Goal: Transaction & Acquisition: Purchase product/service

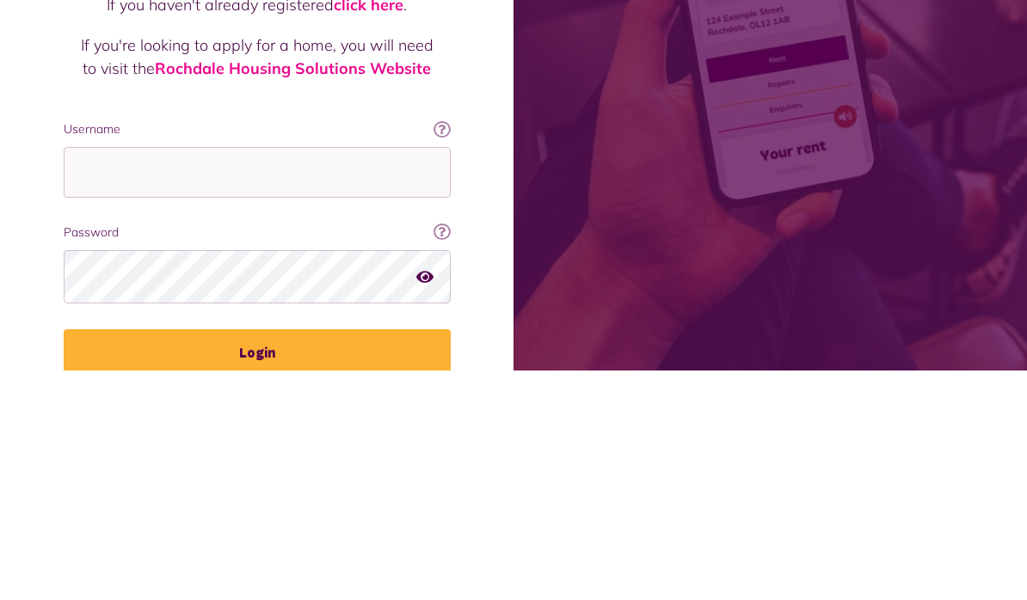
scroll to position [230, 0]
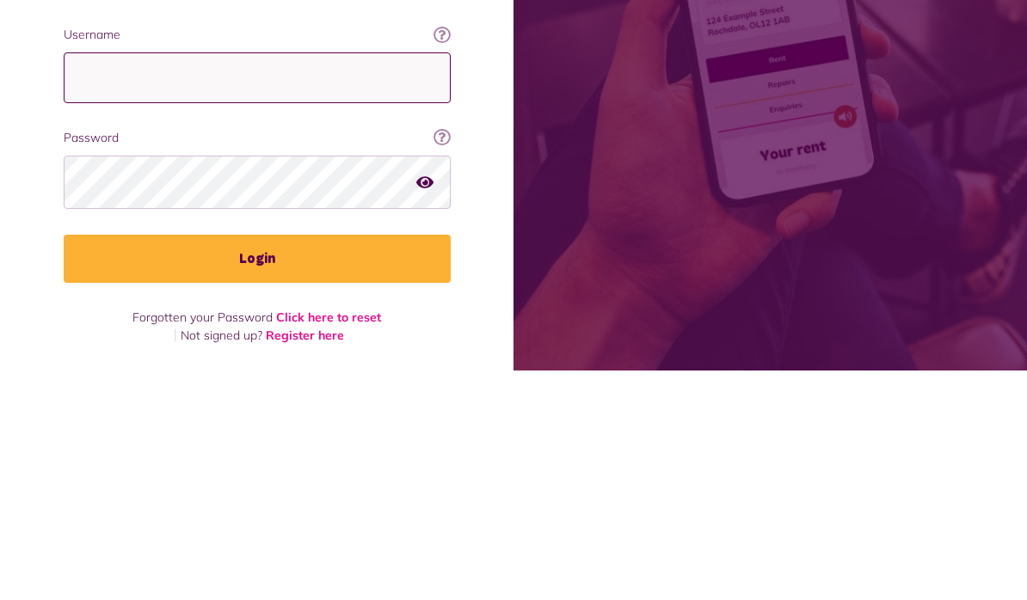
type input "**********"
click at [256, 464] on button "Login" at bounding box center [257, 488] width 387 height 48
click at [319, 478] on button "Login" at bounding box center [257, 488] width 387 height 48
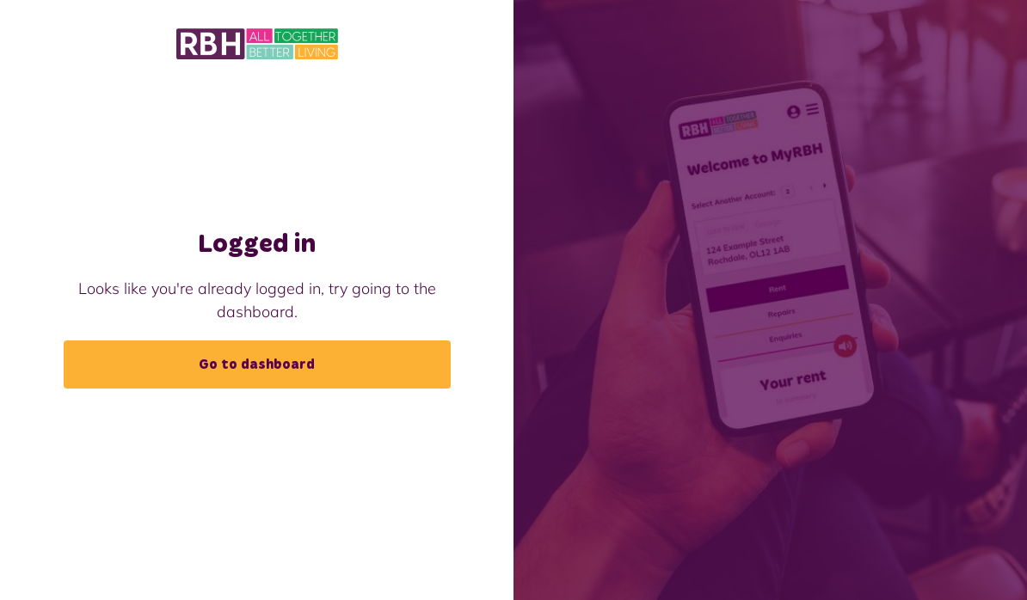
click at [346, 389] on link "Go to dashboard" at bounding box center [257, 365] width 387 height 48
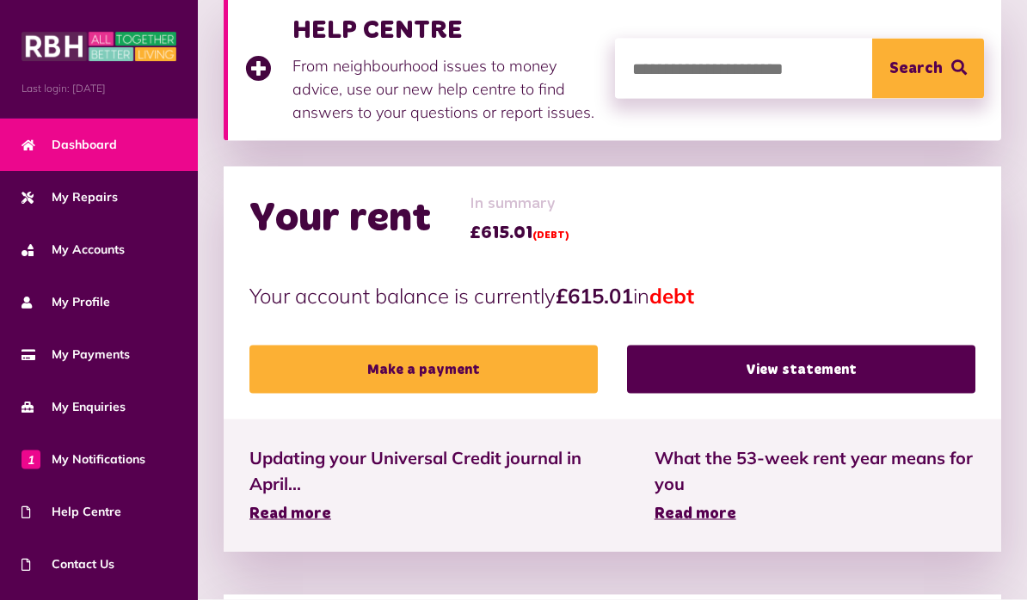
scroll to position [266, 0]
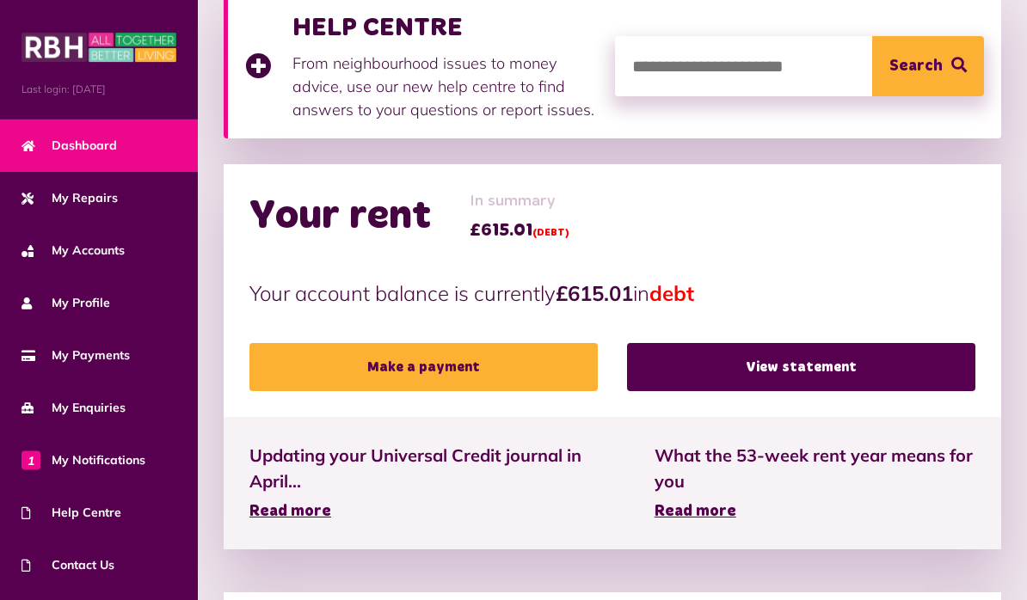
click at [528, 372] on link "Make a payment" at bounding box center [423, 367] width 348 height 48
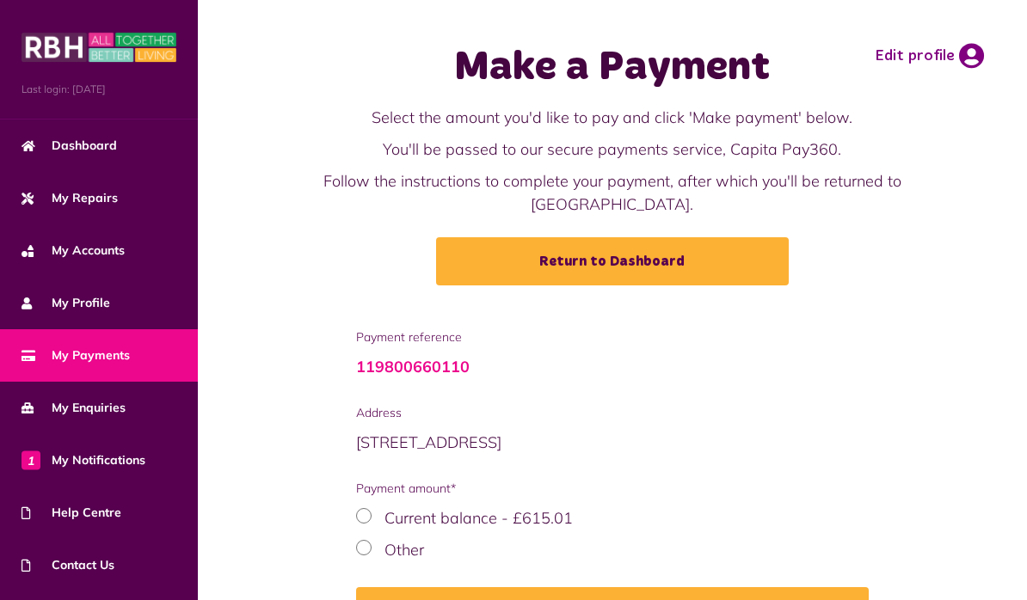
scroll to position [11, 0]
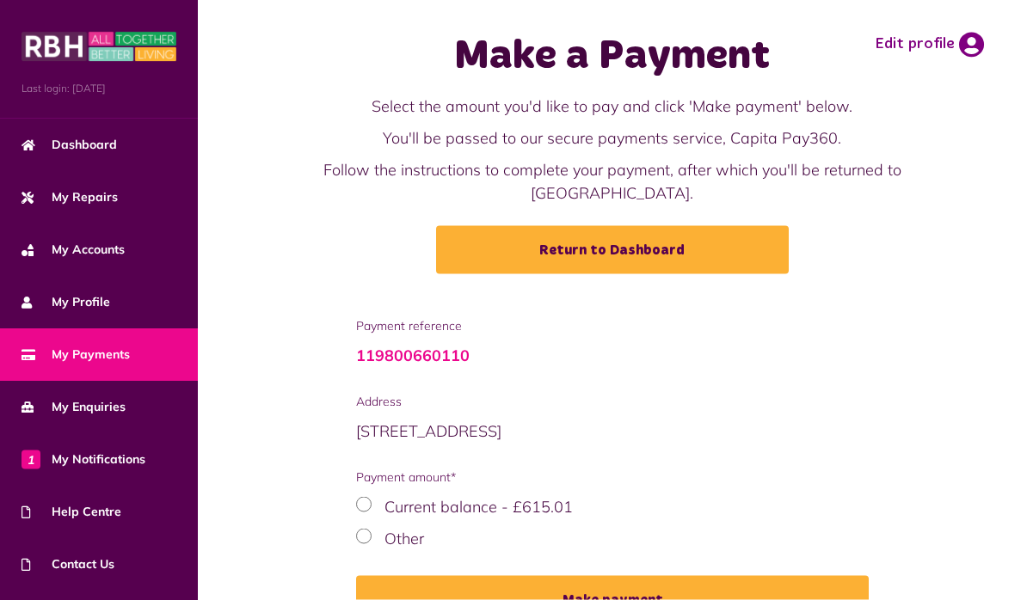
click at [415, 529] on label "Other" at bounding box center [404, 539] width 40 height 20
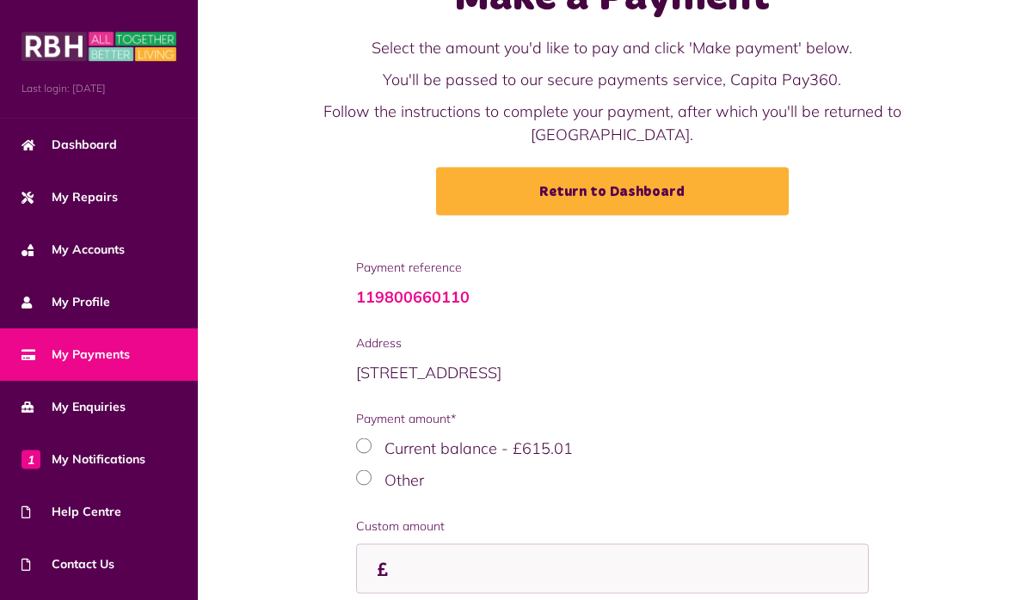
scroll to position [117, 0]
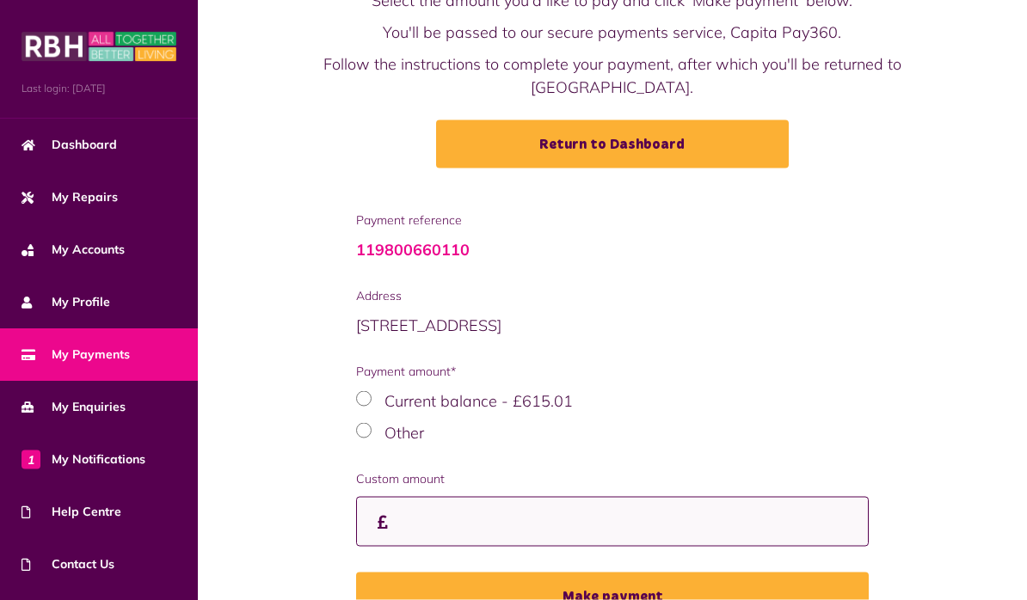
click at [562, 497] on input "Custom amount" at bounding box center [612, 522] width 513 height 51
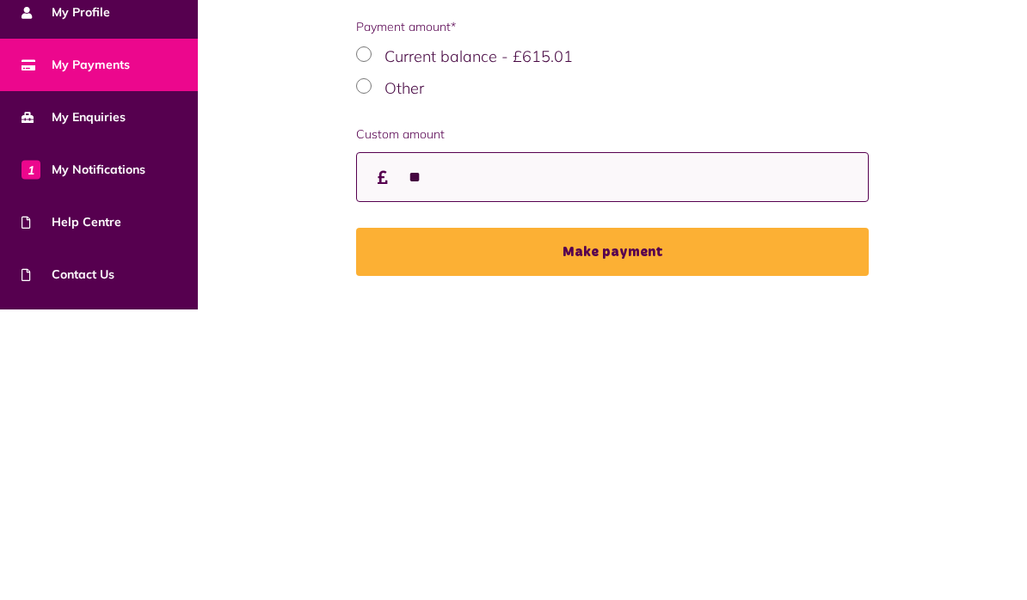
type input "*"
type input "*****"
click at [682, 519] on button "Make payment" at bounding box center [612, 543] width 513 height 48
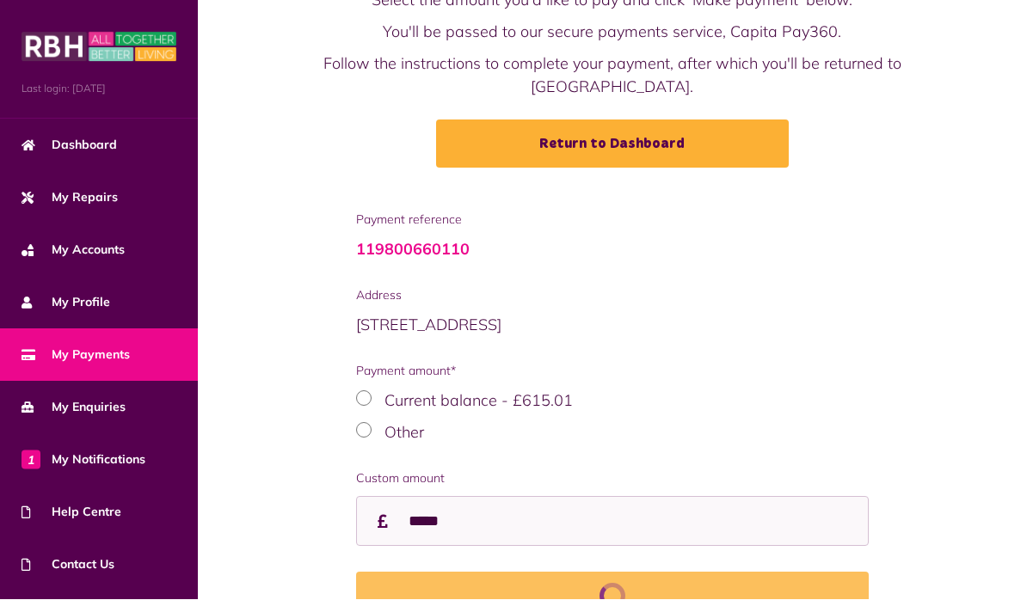
scroll to position [194, 0]
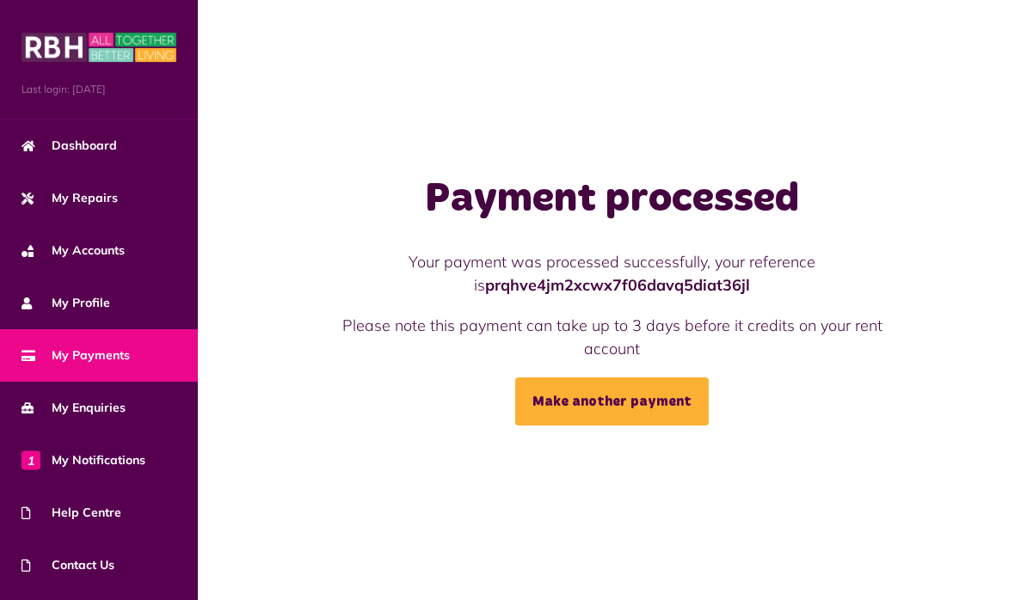
click at [83, 146] on span "Dashboard" at bounding box center [69, 146] width 95 height 18
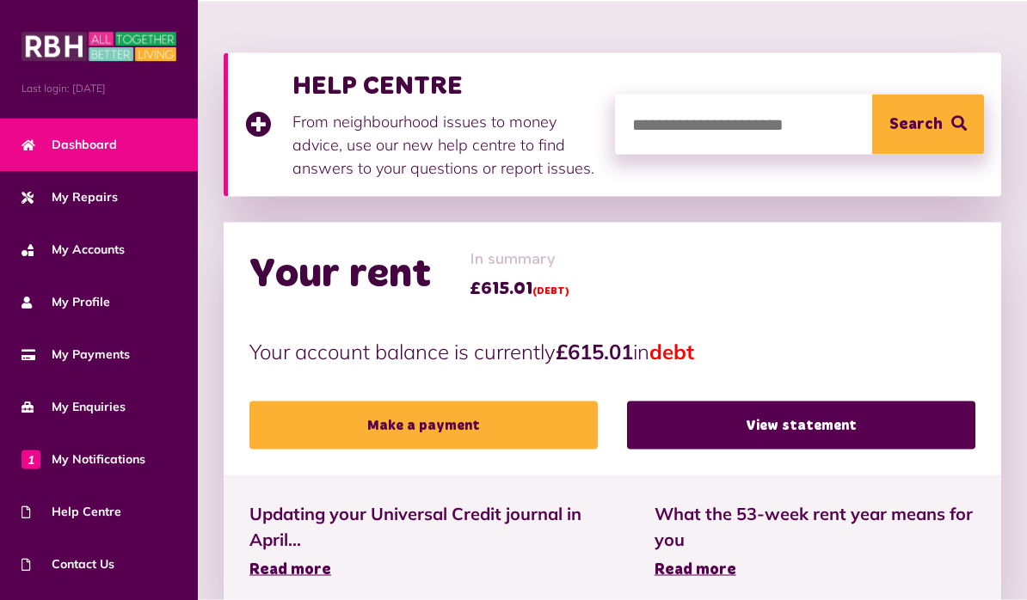
scroll to position [252, 0]
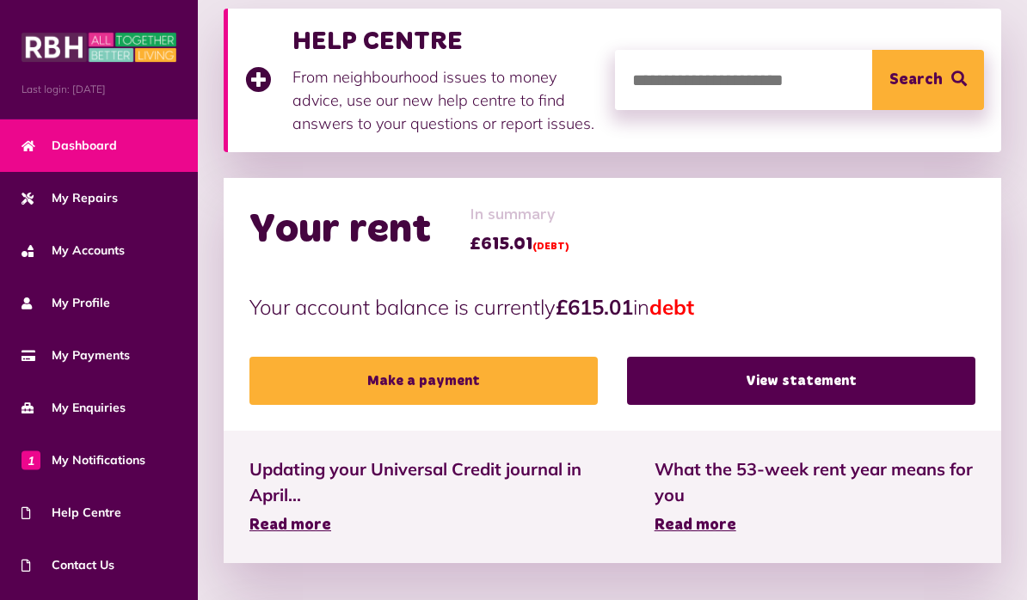
click at [83, 359] on span "My Payments" at bounding box center [76, 356] width 108 height 18
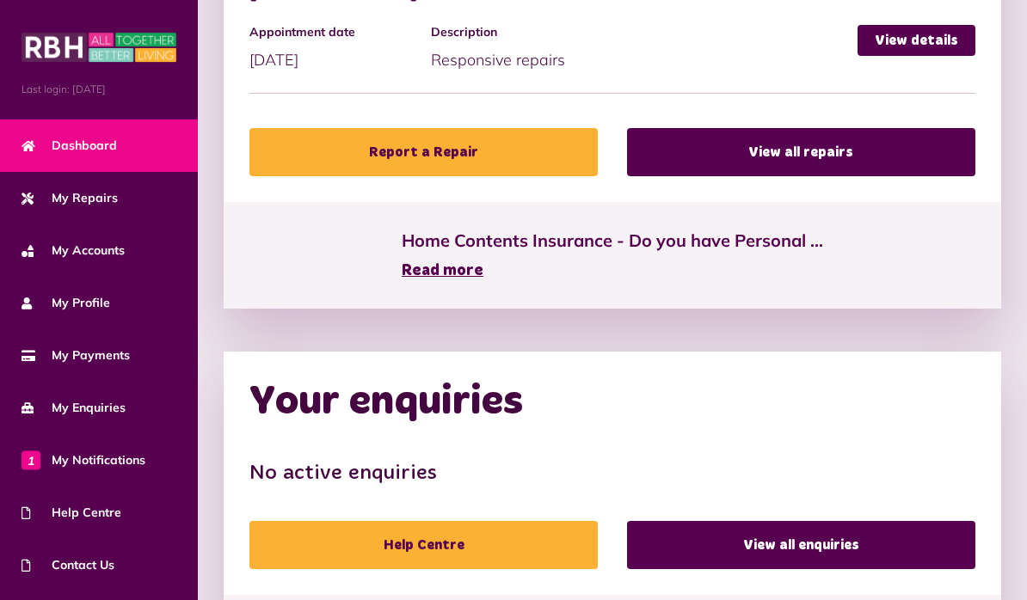
scroll to position [924, 0]
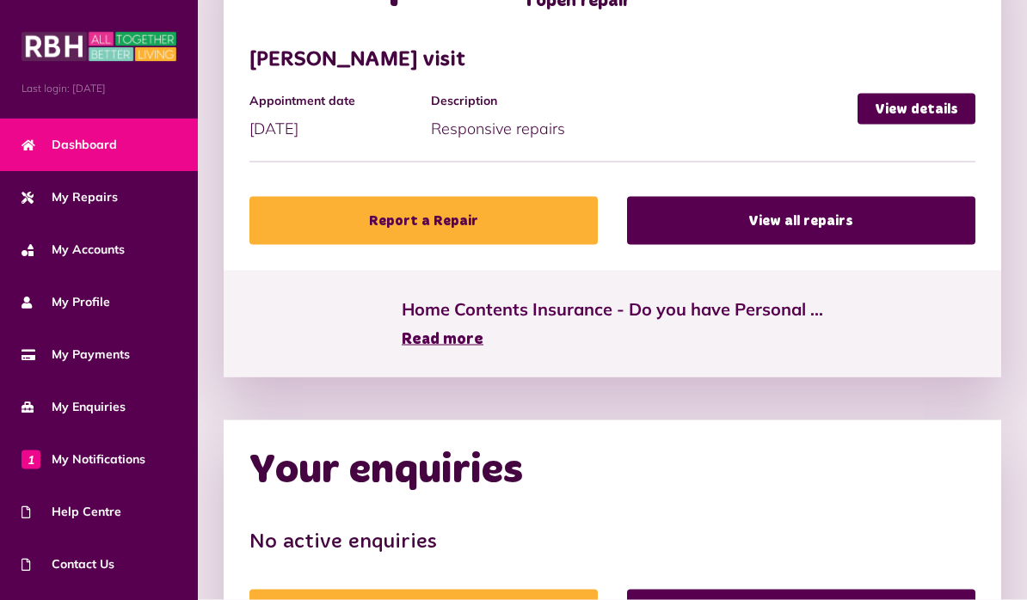
click at [91, 353] on span "My Payments" at bounding box center [76, 356] width 108 height 18
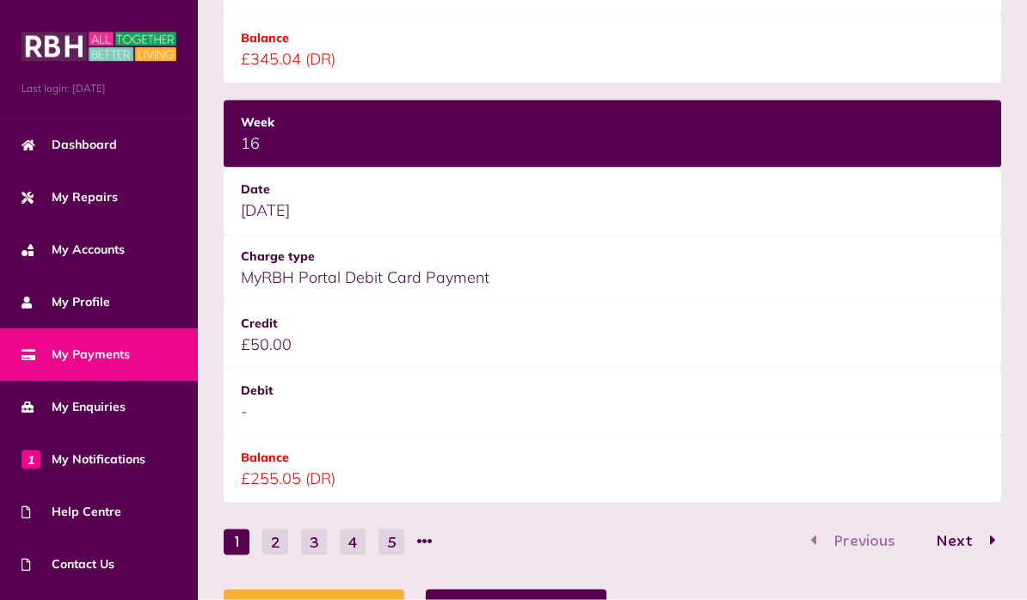
scroll to position [2367, 0]
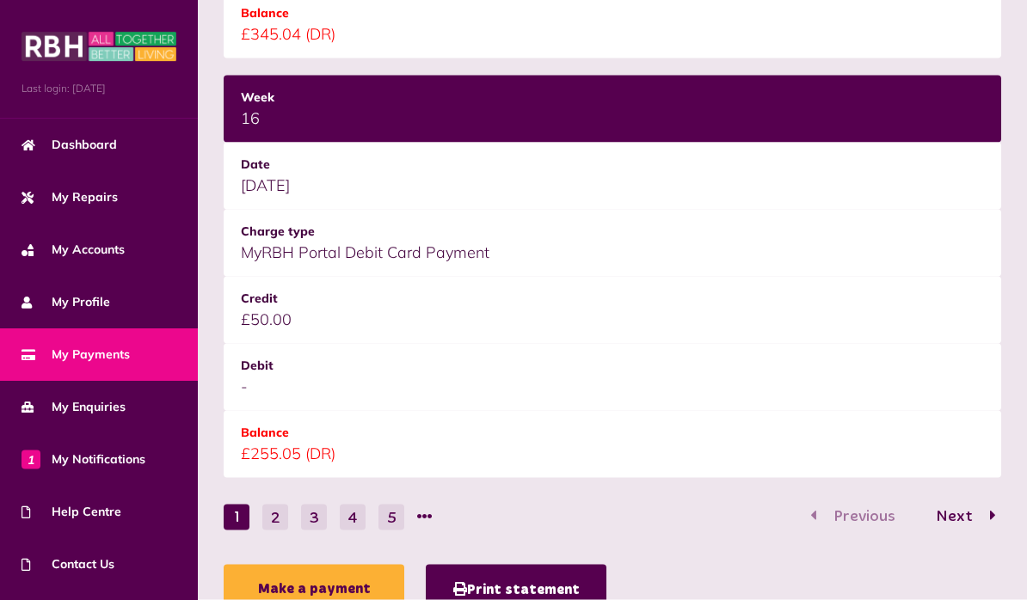
click at [276, 521] on button "2" at bounding box center [275, 518] width 26 height 26
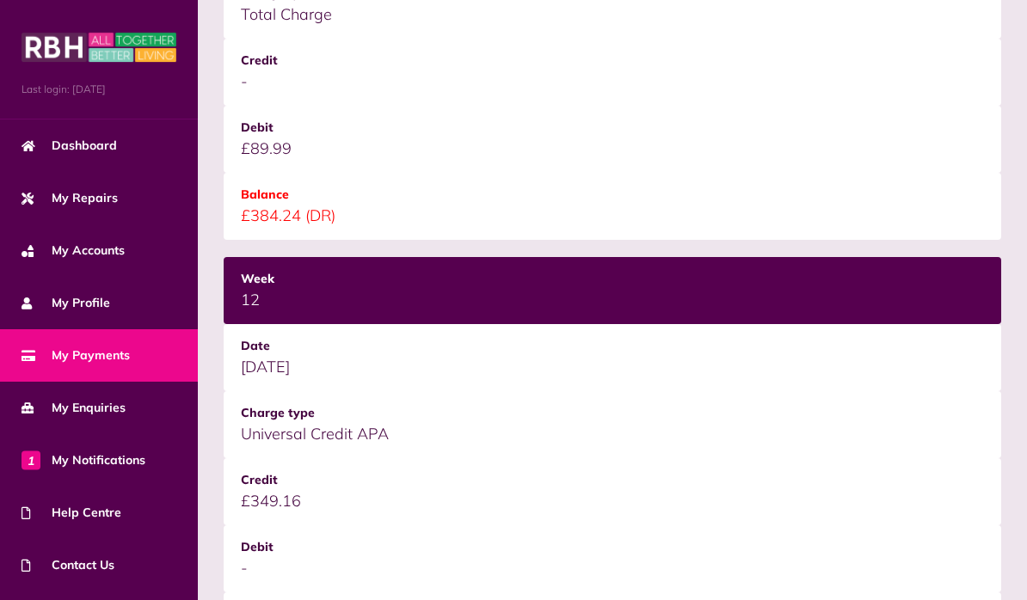
scroll to position [2414, 0]
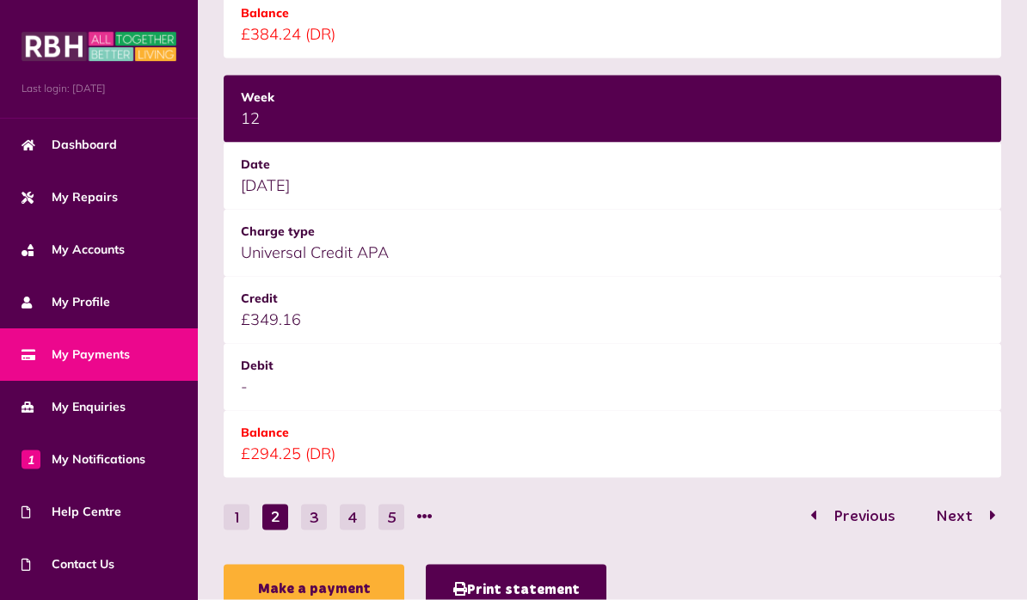
click at [237, 524] on button "1" at bounding box center [237, 518] width 26 height 26
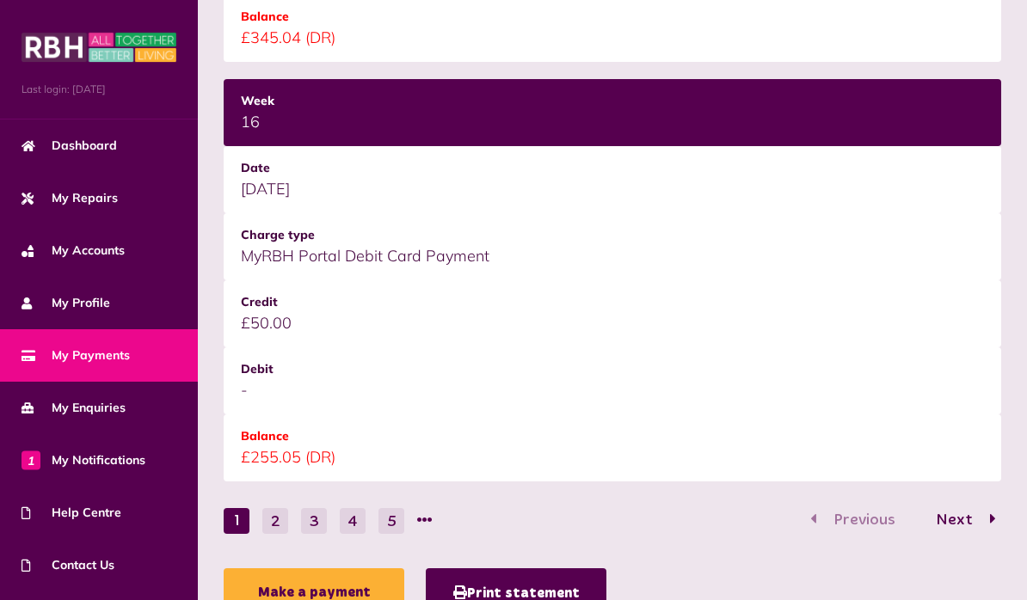
scroll to position [2367, 0]
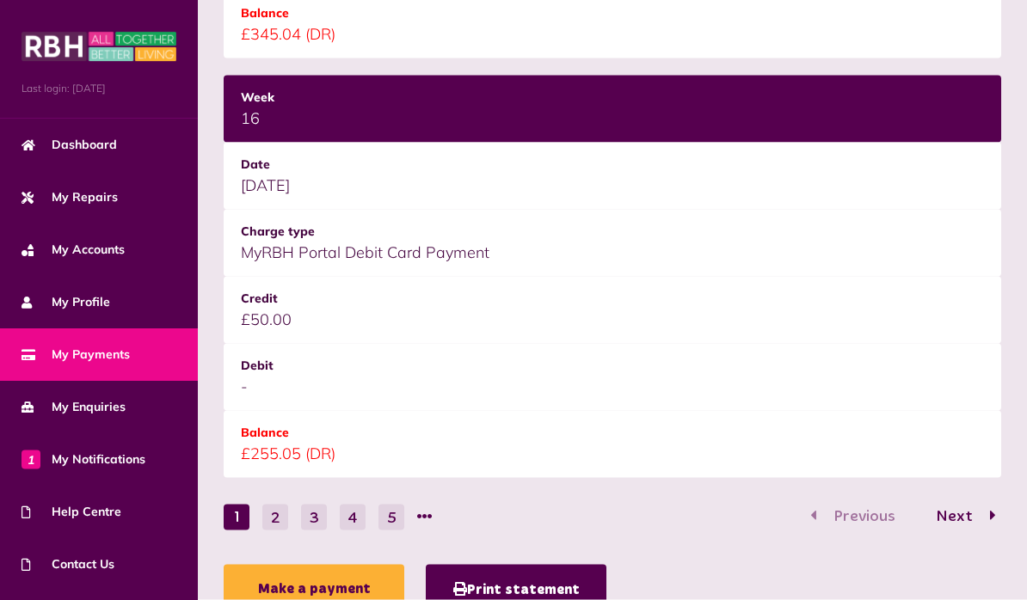
click at [281, 519] on button "2" at bounding box center [275, 518] width 26 height 26
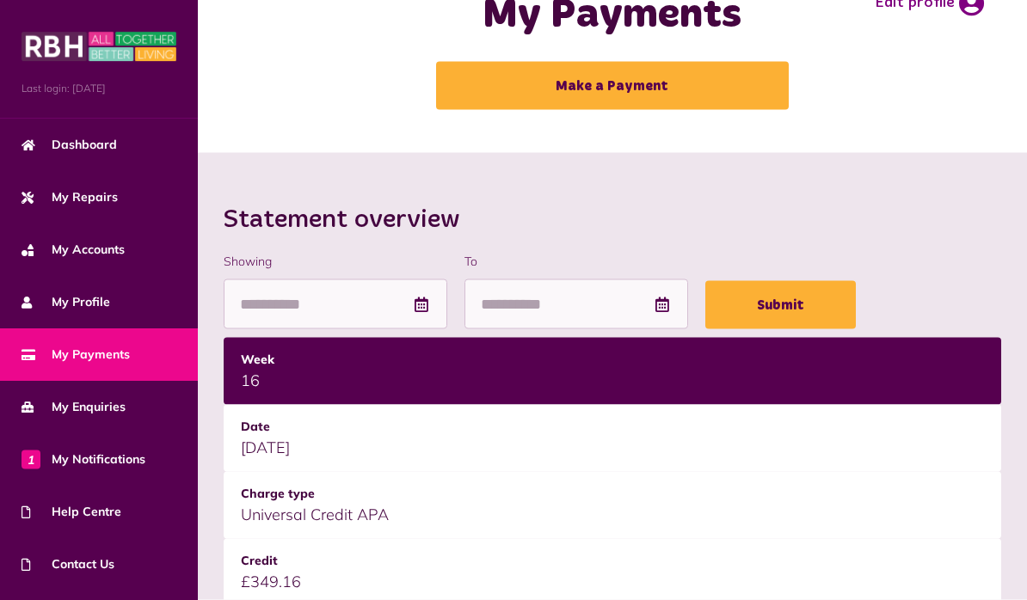
scroll to position [0, 0]
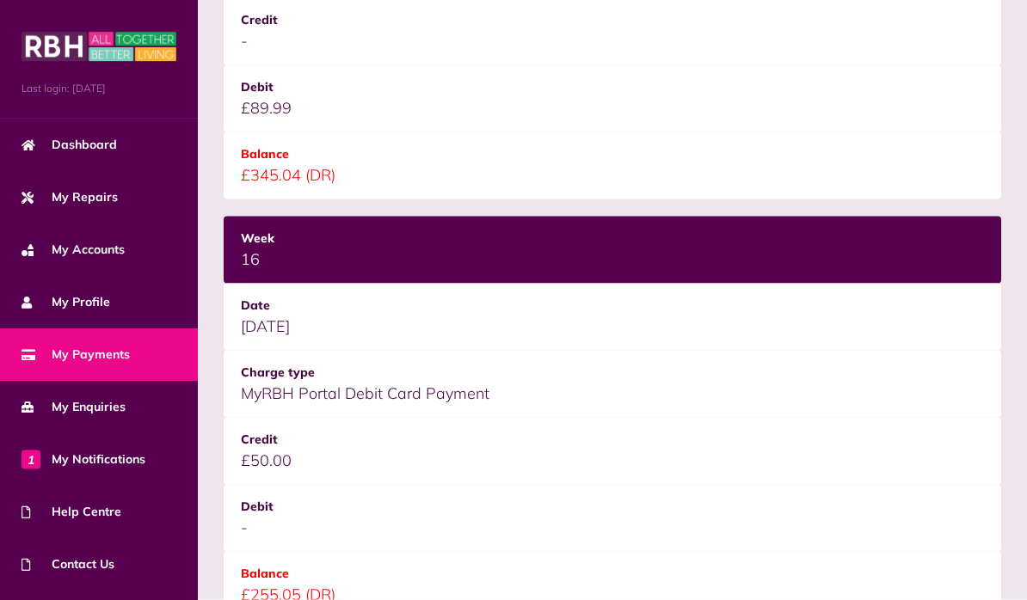
scroll to position [2367, 0]
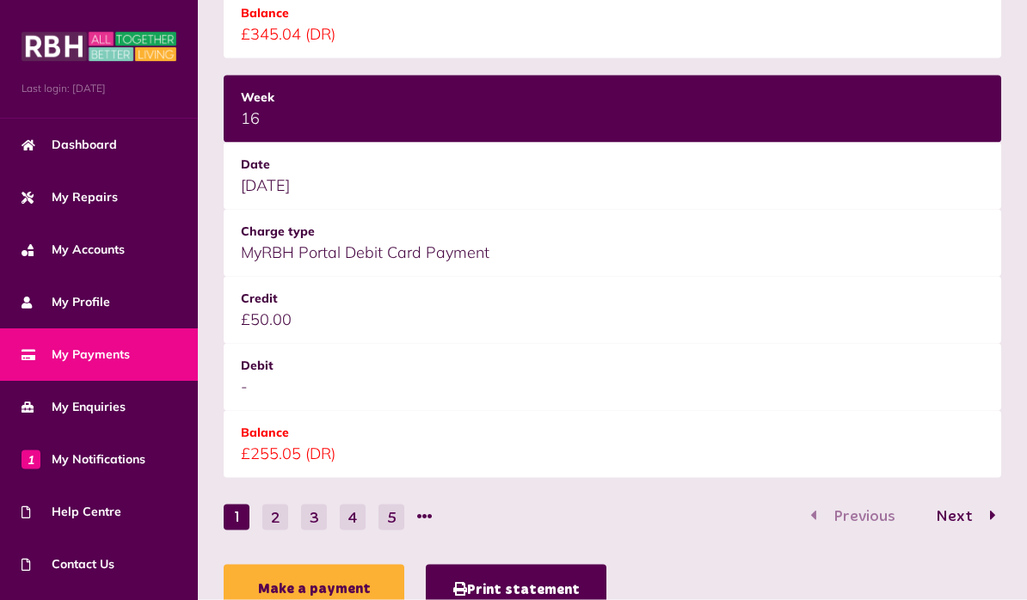
click at [280, 509] on button "2" at bounding box center [275, 518] width 26 height 26
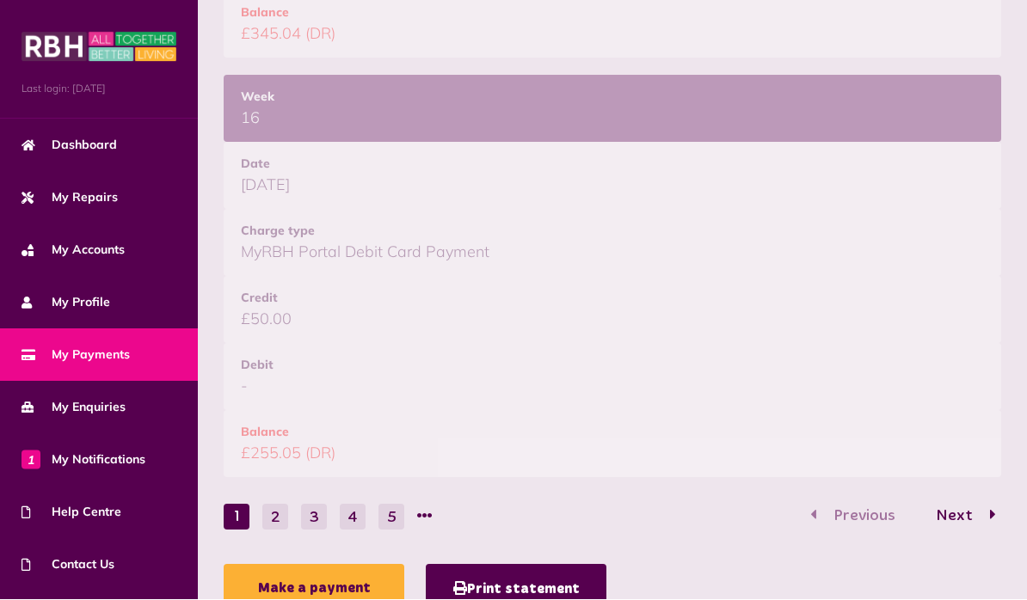
scroll to position [2368, 0]
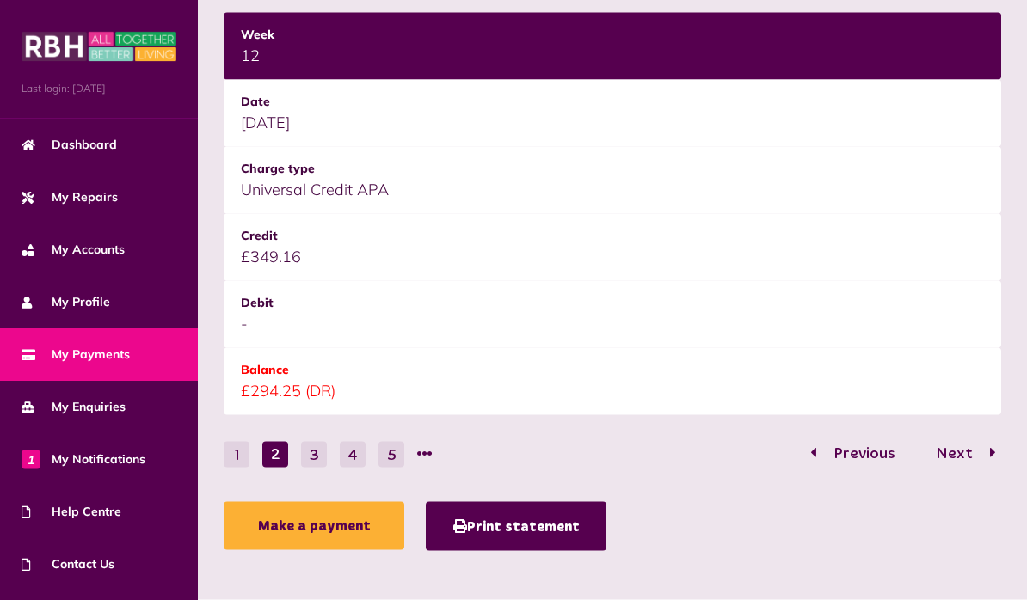
scroll to position [2491, 0]
